Goal: Task Accomplishment & Management: Complete application form

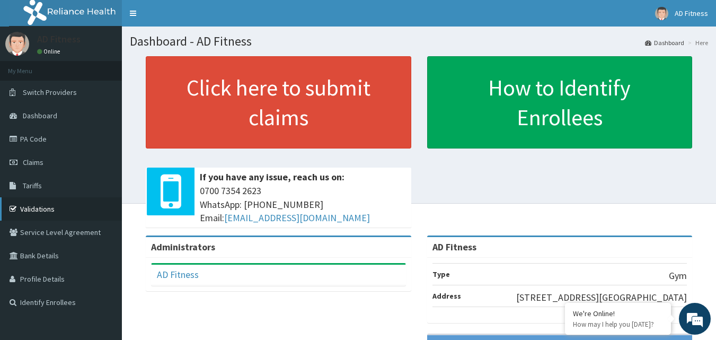
click at [55, 210] on link "Validations" at bounding box center [61, 208] width 122 height 23
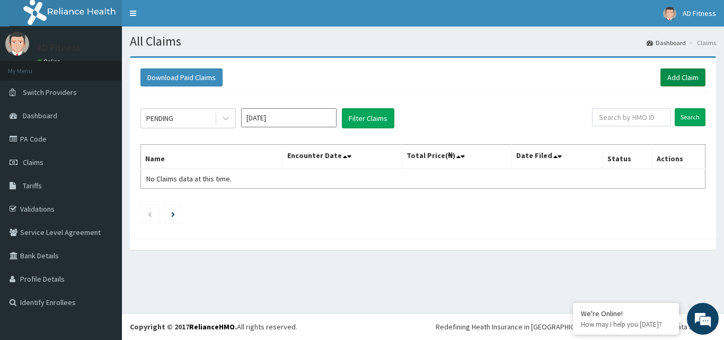
click at [672, 86] on link "Add Claim" at bounding box center [682, 77] width 45 height 18
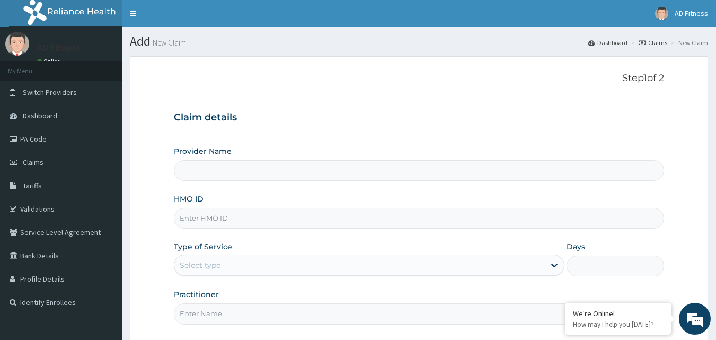
type input "AD Fitness"
type input "1"
click at [208, 211] on input "HMO ID" at bounding box center [419, 218] width 491 height 21
paste input "ISW/10439/A"
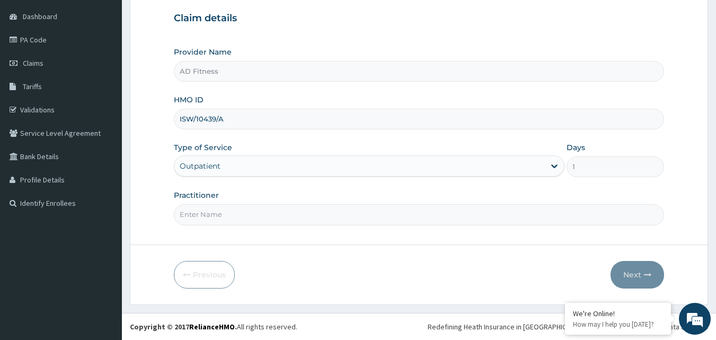
type input "ISW/10439/A"
click at [227, 221] on input "Practitioner" at bounding box center [419, 214] width 491 height 21
type input "AD"
click at [650, 271] on icon "button" at bounding box center [647, 274] width 7 height 7
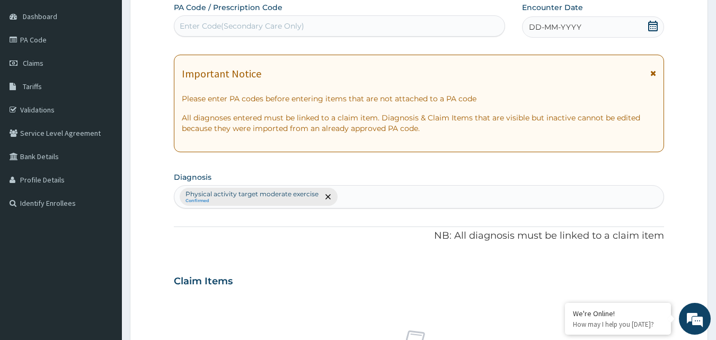
click at [258, 17] on div "Enter Code(Secondary Care Only)" at bounding box center [339, 25] width 331 height 17
paste input "PA/1E0293"
type input "PA/1E0293"
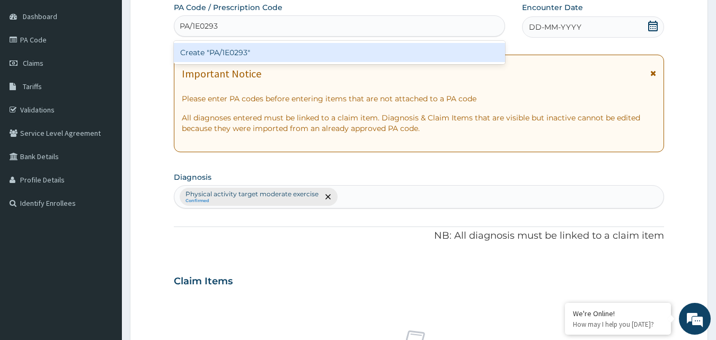
click at [243, 47] on div "Create "PA/1E0293"" at bounding box center [340, 52] width 332 height 19
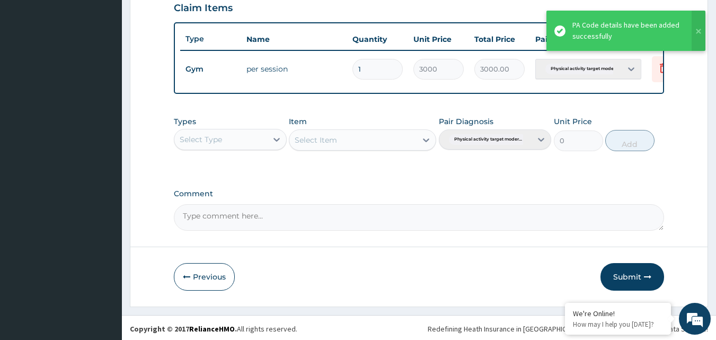
scroll to position [382, 0]
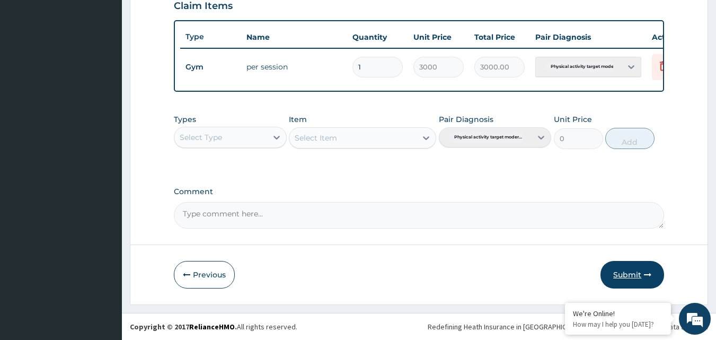
click at [623, 270] on button "Submit" at bounding box center [632, 275] width 64 height 28
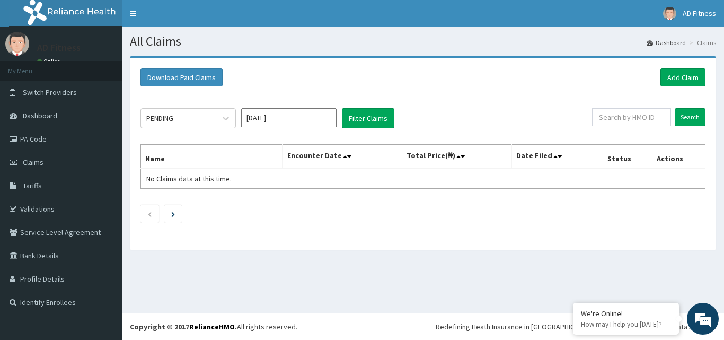
drag, startPoint x: 0, startPoint y: 0, endPoint x: 623, endPoint y: 270, distance: 679.1
click at [623, 270] on div "All Claims Dashboard Claims Download Paid Claims Add Claim × Note you can only …" at bounding box center [423, 169] width 602 height 286
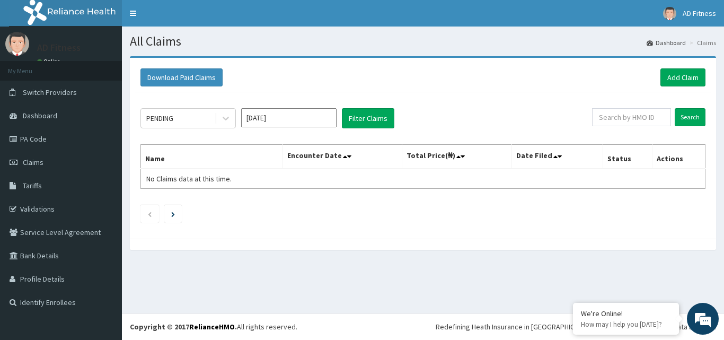
click at [623, 270] on div "All Claims Dashboard Claims Download Paid Claims Add Claim × Note you can only …" at bounding box center [423, 169] width 602 height 286
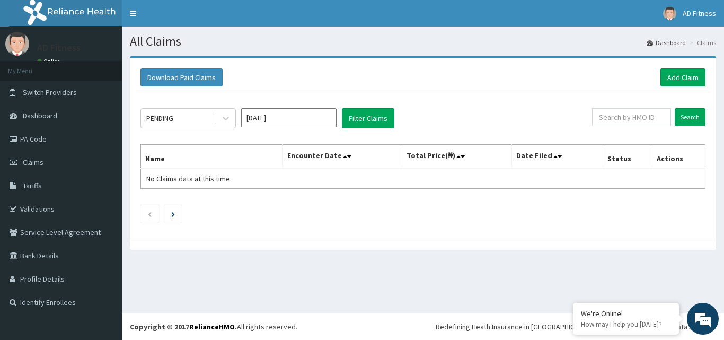
click at [623, 270] on div "All Claims Dashboard Claims Download Paid Claims Add Claim × Note you can only …" at bounding box center [423, 169] width 602 height 286
